Goal: Navigation & Orientation: Find specific page/section

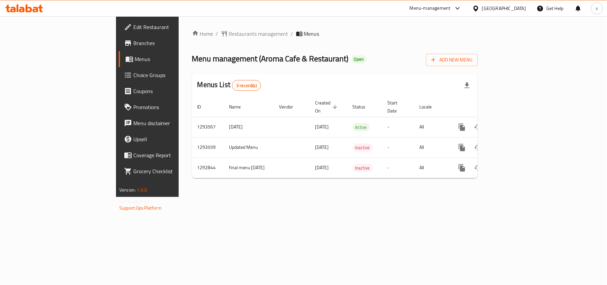
click at [517, 10] on div "[GEOGRAPHIC_DATA]" at bounding box center [504, 8] width 44 height 7
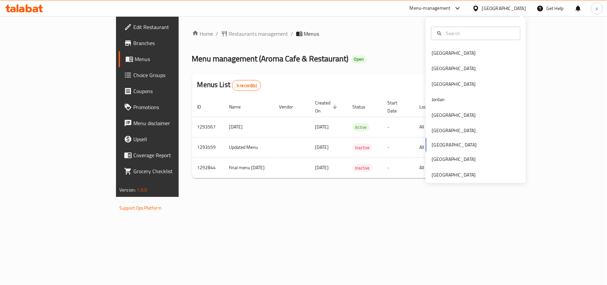
click at [436, 146] on div "Bahrain Egypt Iraq Jordan Kuwait Oman Qatar Saudi Arabia United Arab Emirates" at bounding box center [476, 113] width 100 height 137
click at [437, 147] on div "Bahrain Egypt Iraq Jordan Kuwait Oman Qatar Saudi Arabia United Arab Emirates" at bounding box center [476, 113] width 100 height 137
click at [438, 56] on div "Bahrain" at bounding box center [454, 52] width 44 height 7
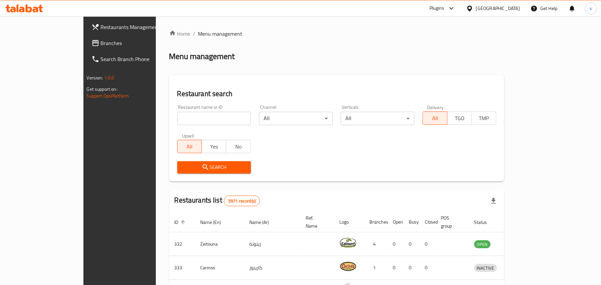
click at [511, 8] on div "Bahrain" at bounding box center [498, 8] width 44 height 7
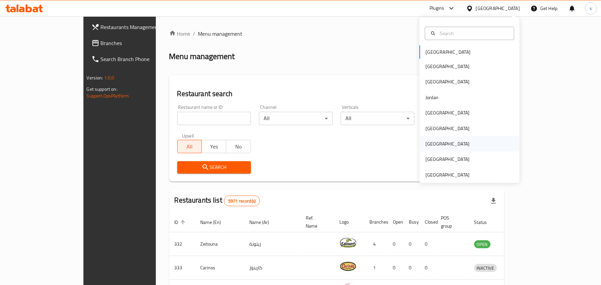
click at [426, 142] on div "Qatar" at bounding box center [447, 143] width 44 height 7
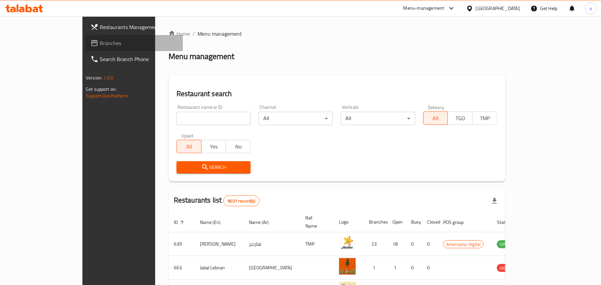
click at [100, 44] on span "Branches" at bounding box center [139, 43] width 78 height 8
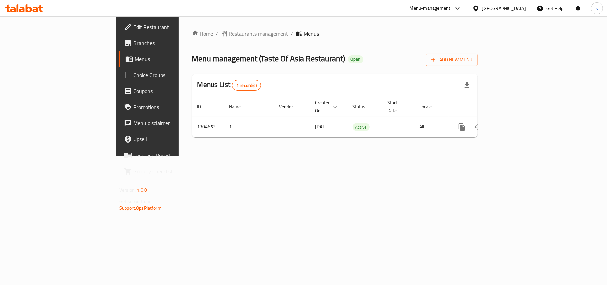
click at [524, 10] on div "[GEOGRAPHIC_DATA]" at bounding box center [504, 8] width 44 height 7
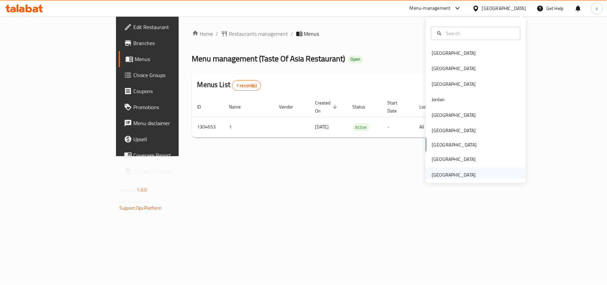
click at [461, 175] on div "[GEOGRAPHIC_DATA]" at bounding box center [454, 174] width 44 height 7
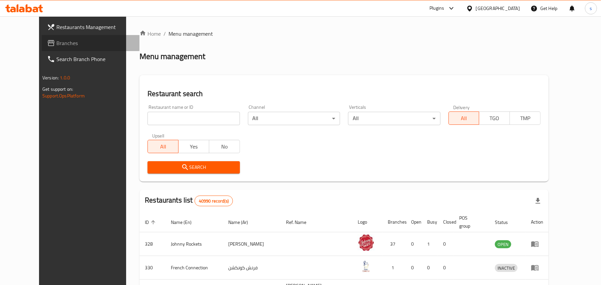
click at [56, 46] on span "Branches" at bounding box center [95, 43] width 78 height 8
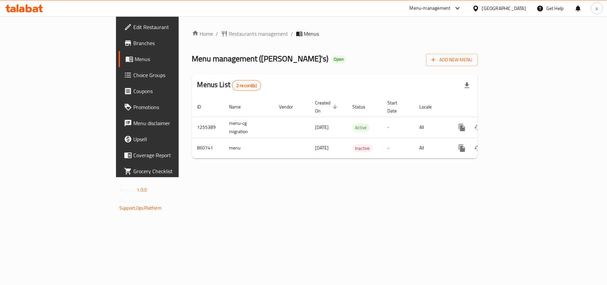
click at [494, 9] on div "[GEOGRAPHIC_DATA]" at bounding box center [504, 8] width 44 height 7
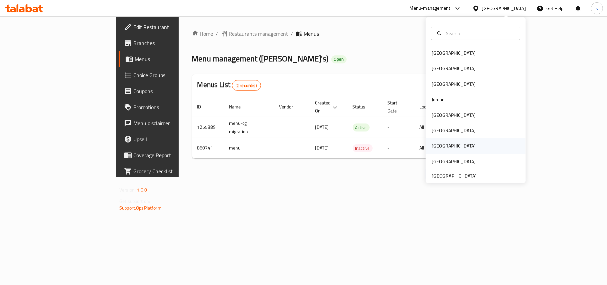
click at [432, 147] on div "Qatar" at bounding box center [454, 145] width 44 height 7
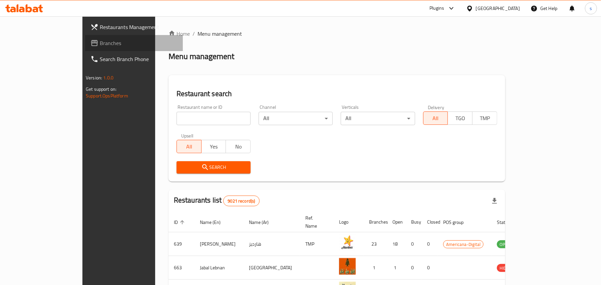
click at [100, 44] on span "Branches" at bounding box center [139, 43] width 78 height 8
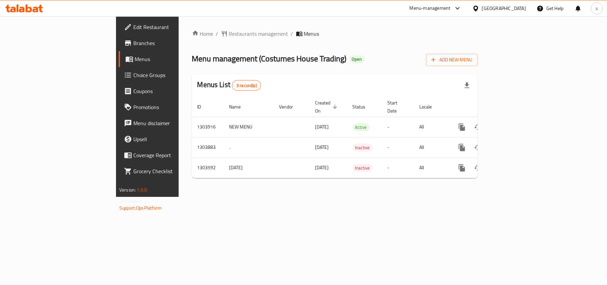
click at [521, 8] on div "[GEOGRAPHIC_DATA]" at bounding box center [504, 8] width 44 height 7
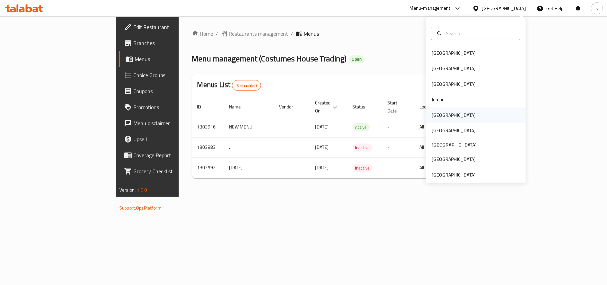
click at [434, 117] on div "[GEOGRAPHIC_DATA]" at bounding box center [454, 114] width 44 height 7
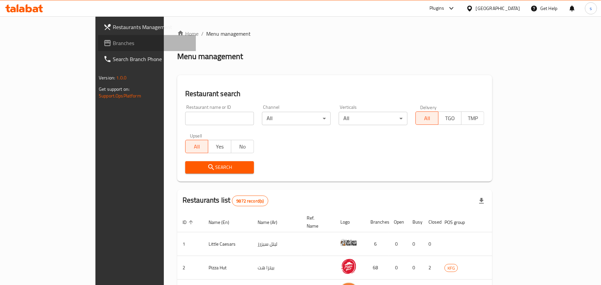
click at [113, 40] on span "Branches" at bounding box center [152, 43] width 78 height 8
